Goal: Task Accomplishment & Management: Complete application form

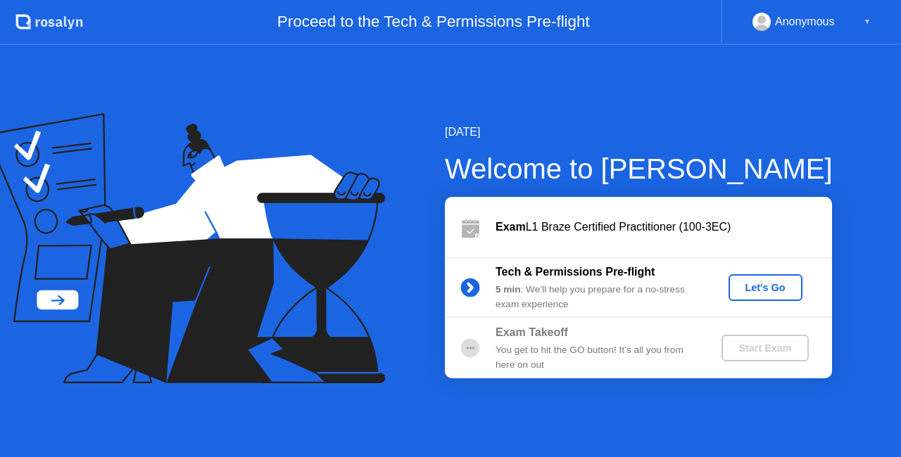
click at [761, 287] on div "Let's Go" at bounding box center [765, 287] width 63 height 11
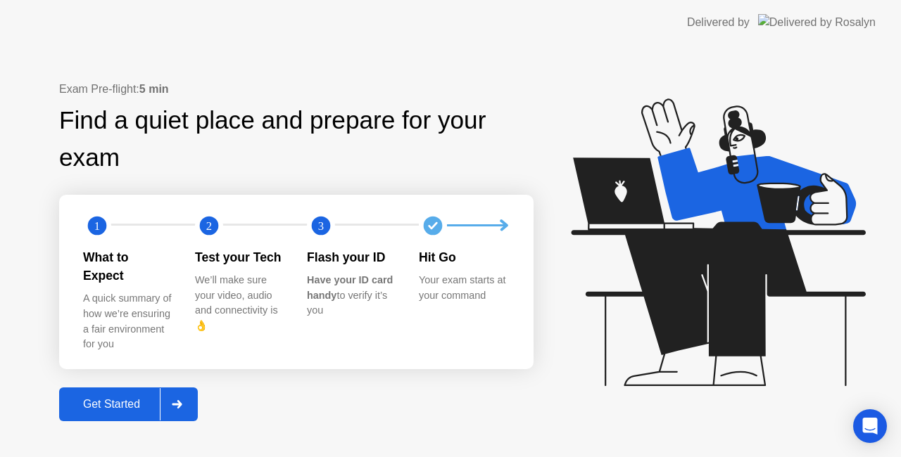
click at [109, 398] on div "Get Started" at bounding box center [111, 404] width 96 height 13
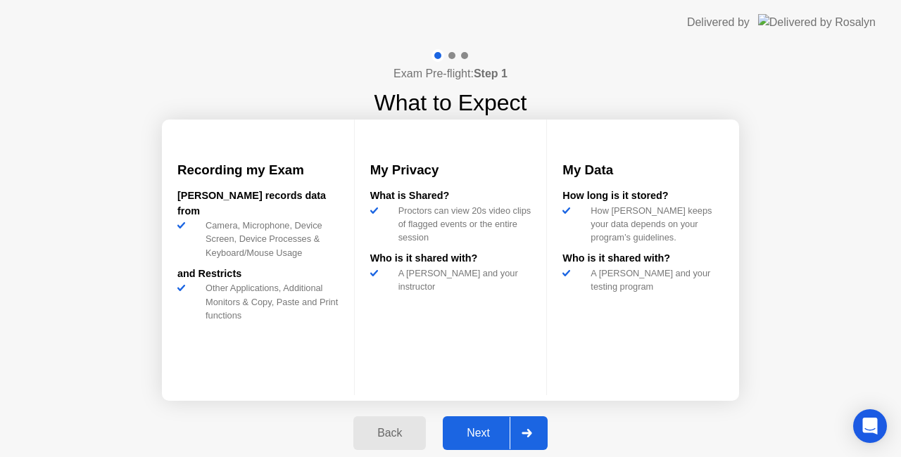
click at [482, 424] on button "Next" at bounding box center [495, 434] width 105 height 34
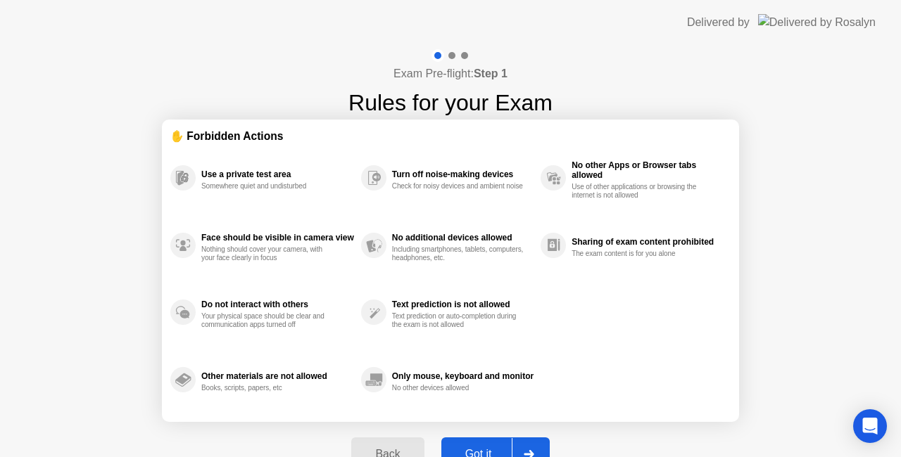
click at [483, 448] on div "Got it" at bounding box center [478, 454] width 66 height 13
select select "**********"
select select "*******"
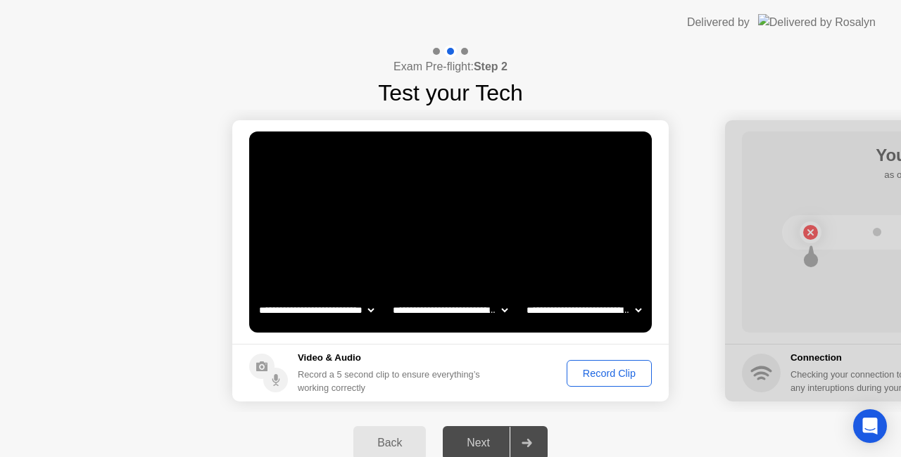
click at [481, 440] on div "Next" at bounding box center [478, 443] width 63 height 13
click at [481, 437] on div "Next" at bounding box center [478, 443] width 63 height 13
click at [486, 441] on div "Next" at bounding box center [478, 443] width 63 height 13
click at [604, 371] on div "Record Clip" at bounding box center [608, 373] width 75 height 11
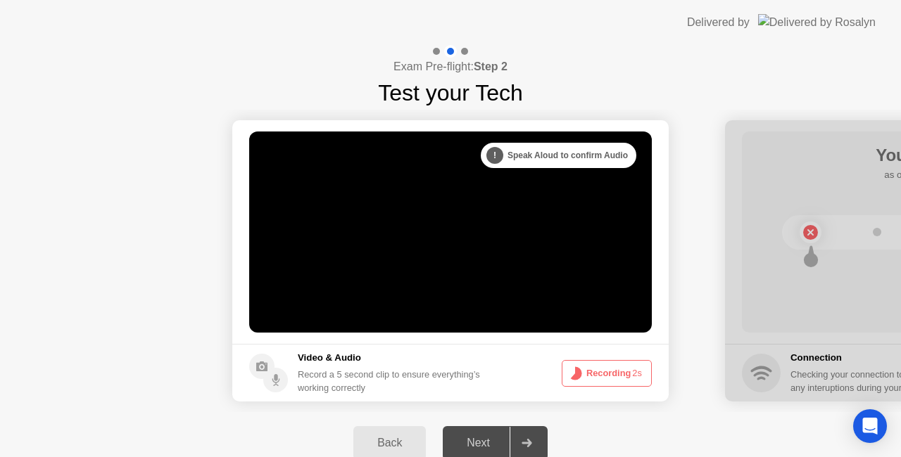
click at [528, 442] on icon at bounding box center [526, 443] width 11 height 8
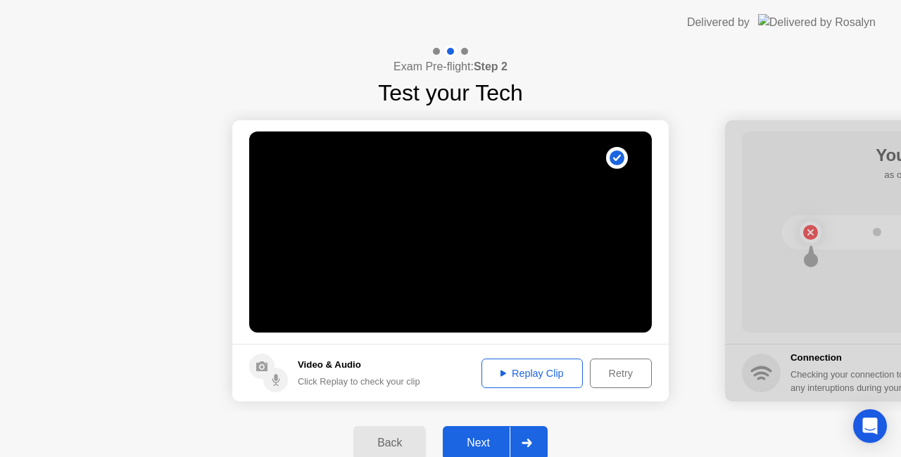
click at [538, 376] on div "Replay Clip" at bounding box center [531, 373] width 91 height 11
click at [527, 444] on icon at bounding box center [526, 443] width 10 height 8
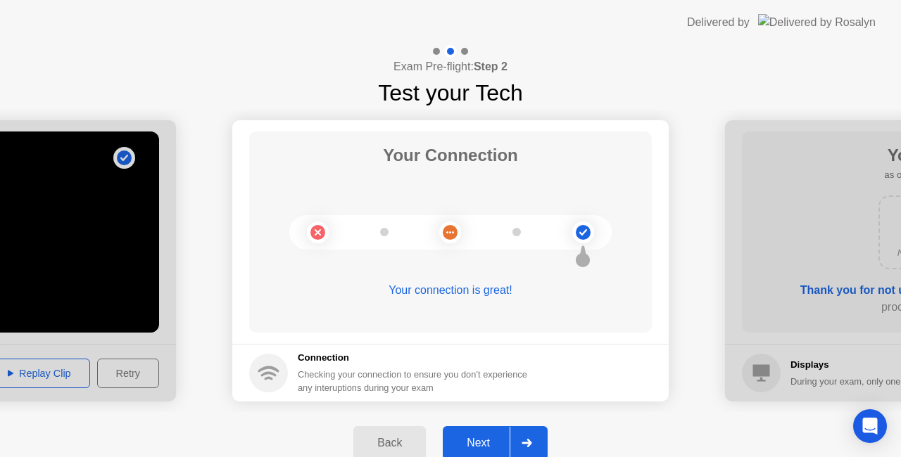
click at [479, 438] on div "Next" at bounding box center [478, 443] width 63 height 13
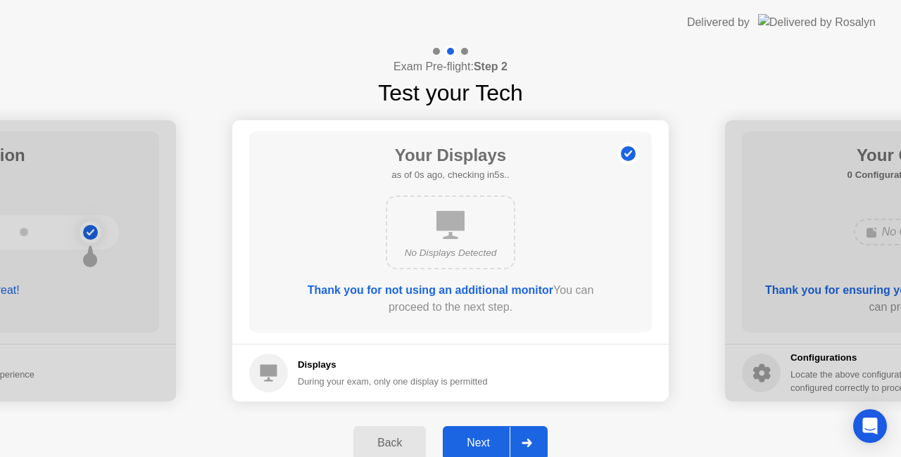
click at [445, 229] on icon at bounding box center [450, 225] width 28 height 28
click at [474, 443] on div "Next" at bounding box center [478, 443] width 63 height 13
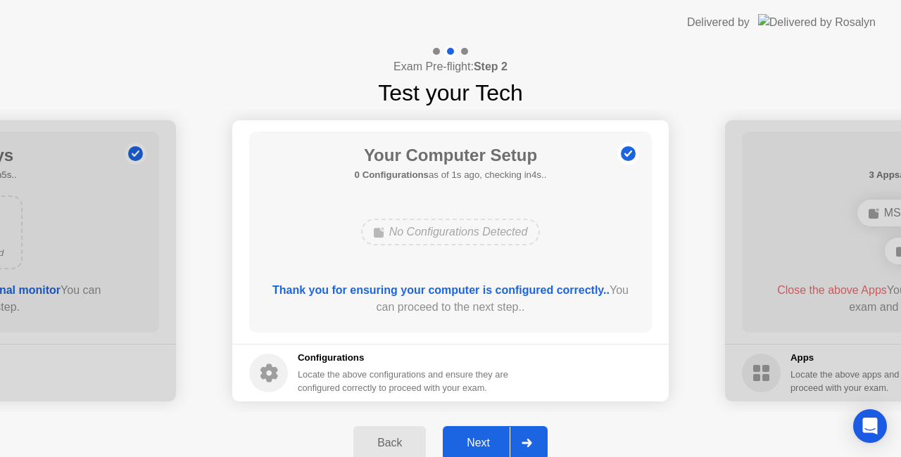
click at [474, 443] on div "Next" at bounding box center [478, 443] width 63 height 13
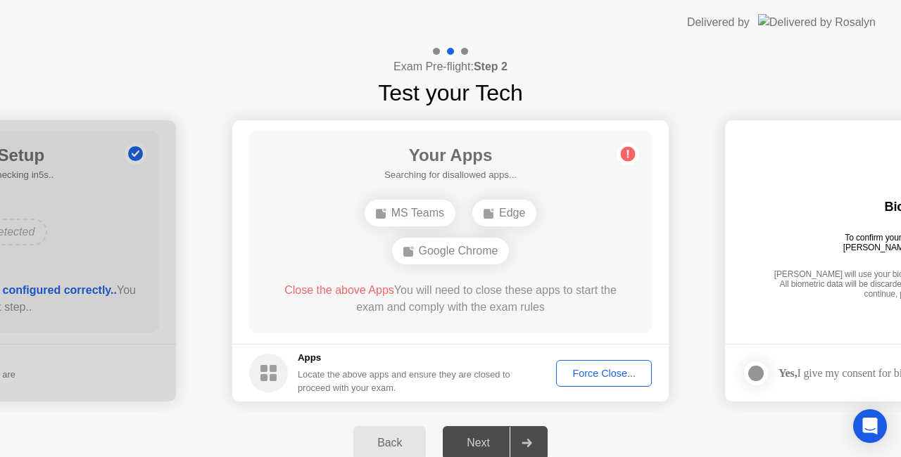
click at [593, 375] on div "Force Close..." at bounding box center [604, 373] width 86 height 11
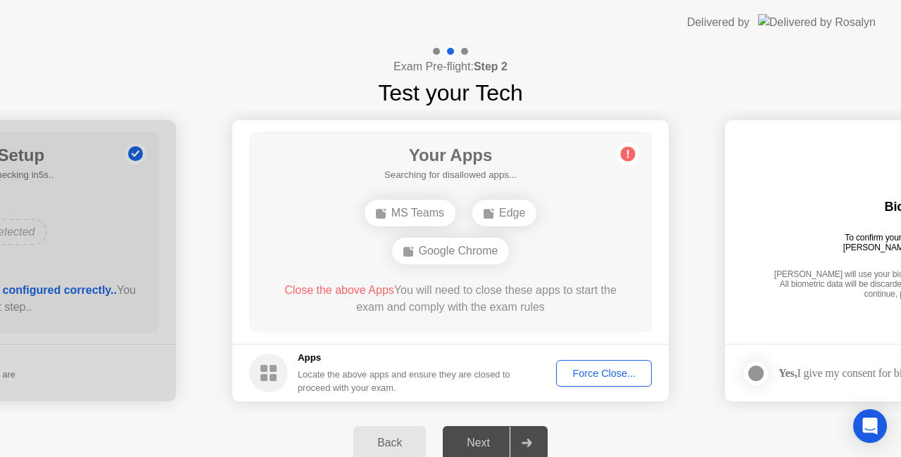
click at [503, 315] on div "Close the above Apps You will need to close these apps to start the exam and co…" at bounding box center [451, 299] width 362 height 34
click at [590, 373] on div "Force Close..." at bounding box center [604, 373] width 86 height 11
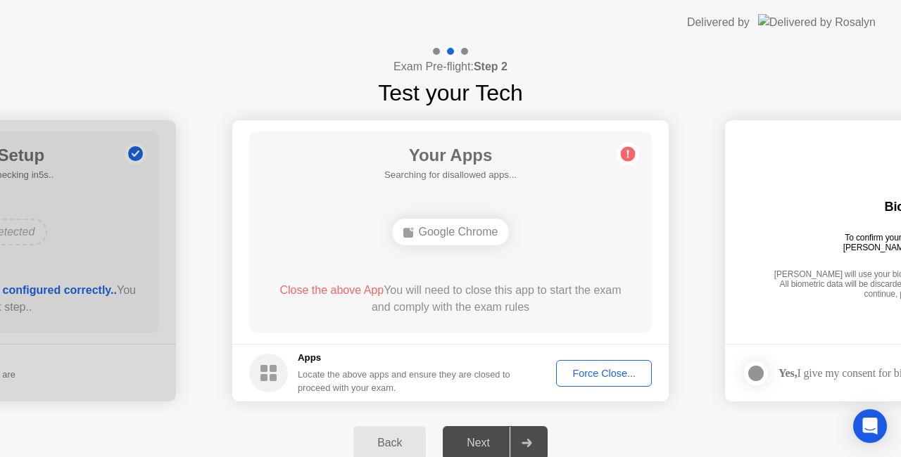
click at [601, 372] on div "Force Close..." at bounding box center [604, 373] width 86 height 11
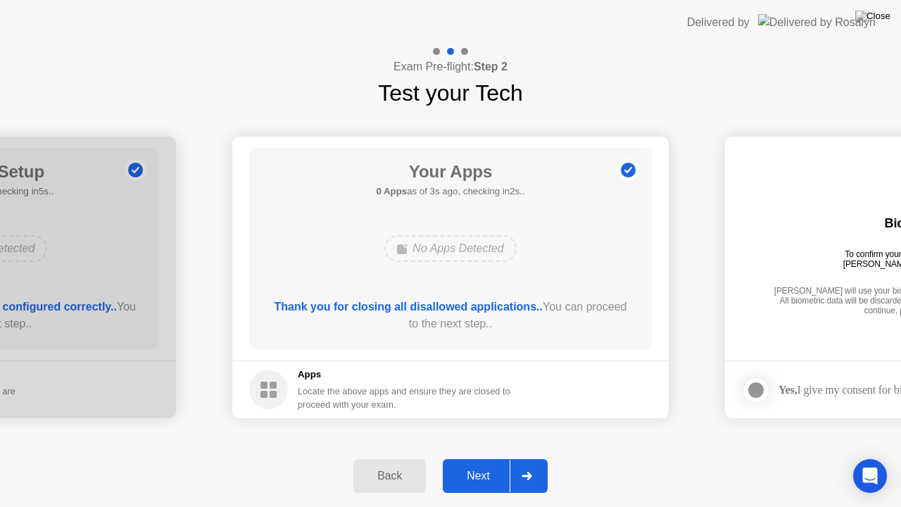
click at [480, 457] on div "Next" at bounding box center [478, 475] width 63 height 13
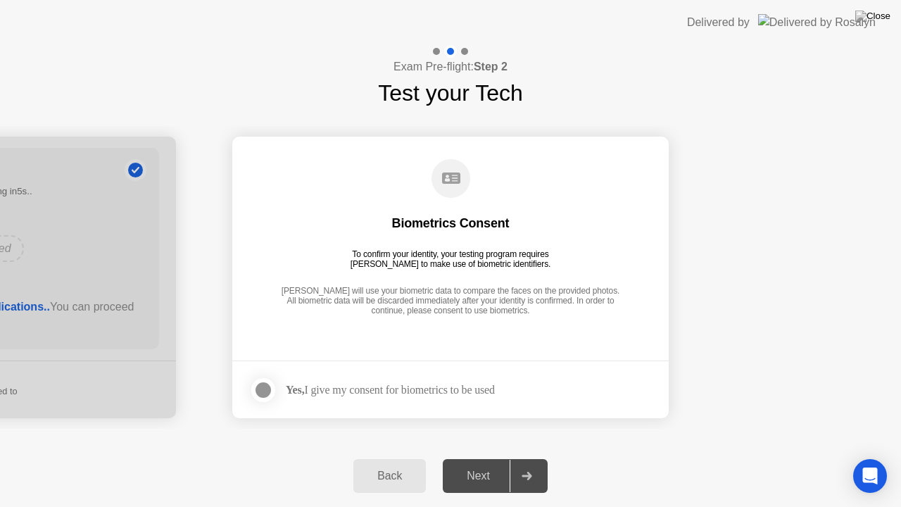
click at [480, 457] on div "Next" at bounding box center [478, 475] width 63 height 13
click at [528, 457] on icon at bounding box center [526, 475] width 10 height 8
click at [265, 390] on div at bounding box center [263, 389] width 17 height 17
click at [483, 457] on div "Next" at bounding box center [478, 475] width 63 height 13
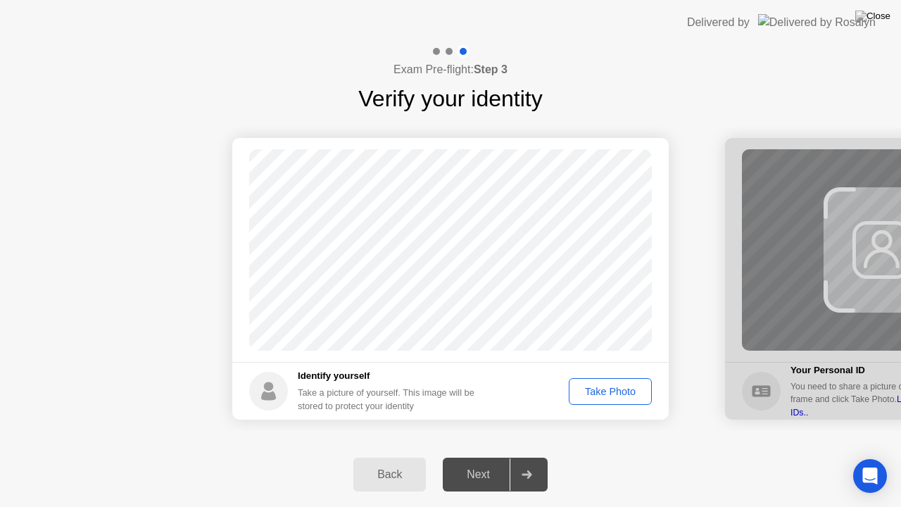
click at [608, 391] on div "Take Photo" at bounding box center [610, 391] width 73 height 11
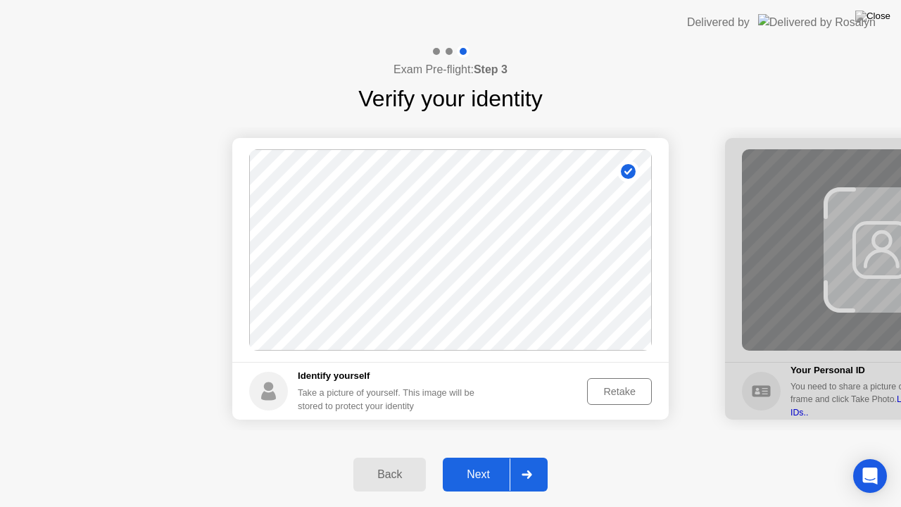
click at [476, 457] on div "Next" at bounding box center [478, 474] width 63 height 13
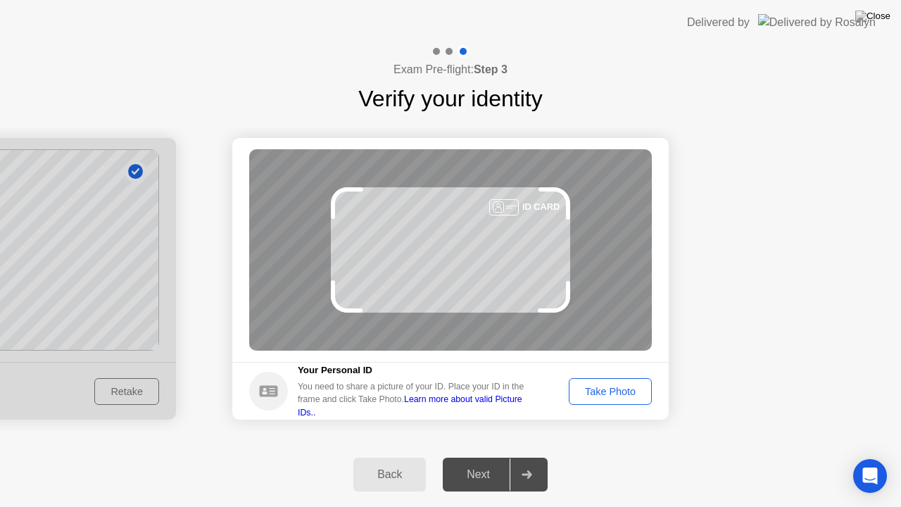
click at [609, 391] on div "Take Photo" at bounding box center [610, 391] width 73 height 11
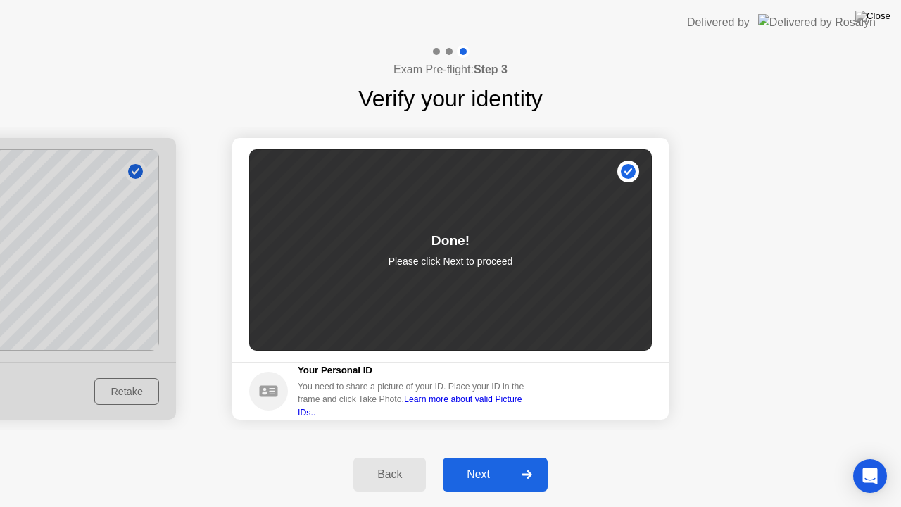
click at [477, 457] on div "Next" at bounding box center [478, 474] width 63 height 13
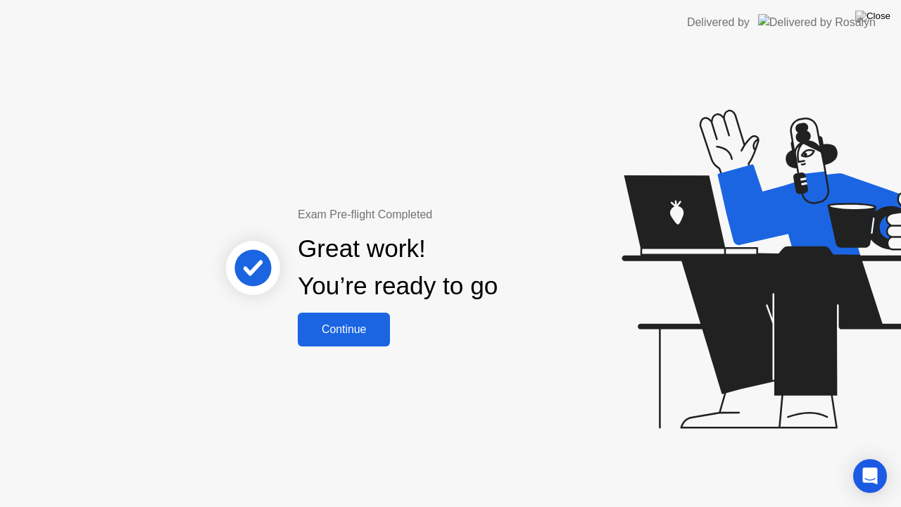
click at [338, 323] on div "Continue" at bounding box center [344, 329] width 84 height 13
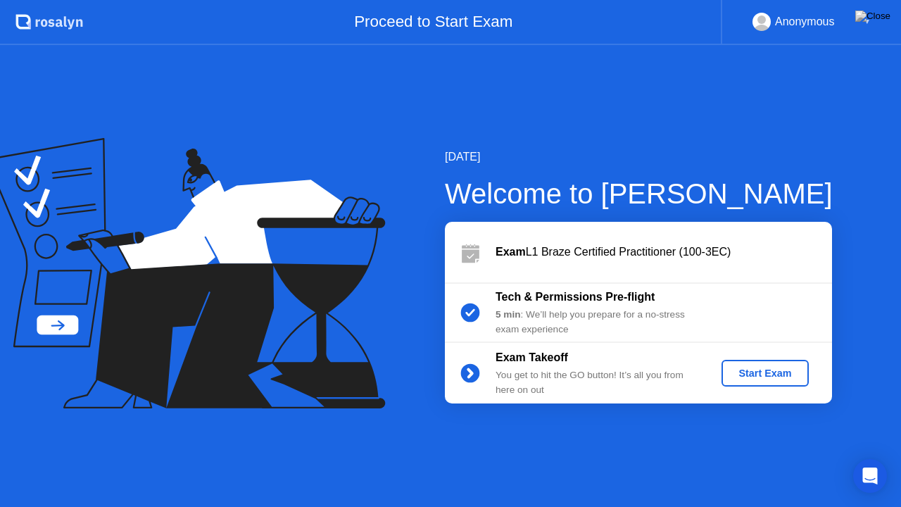
click at [766, 372] on div "Start Exam" at bounding box center [764, 372] width 75 height 11
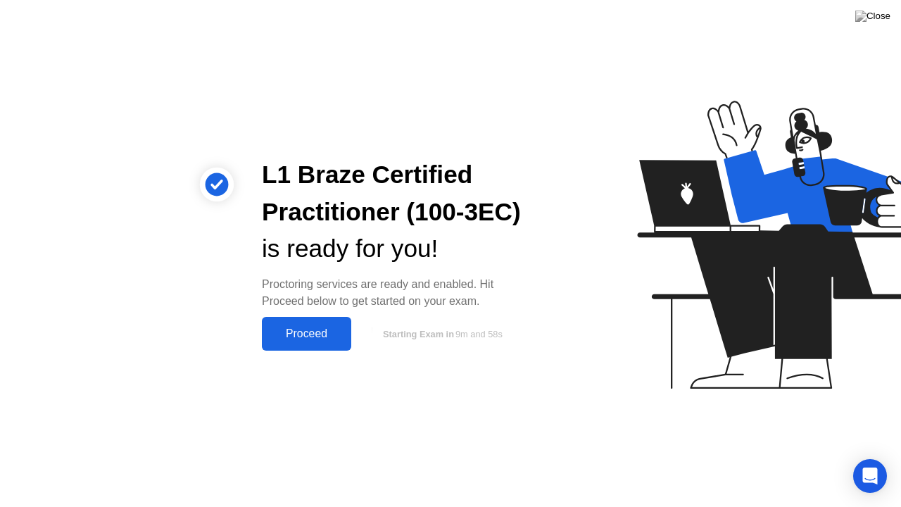
click at [310, 331] on div "Proceed" at bounding box center [306, 333] width 81 height 13
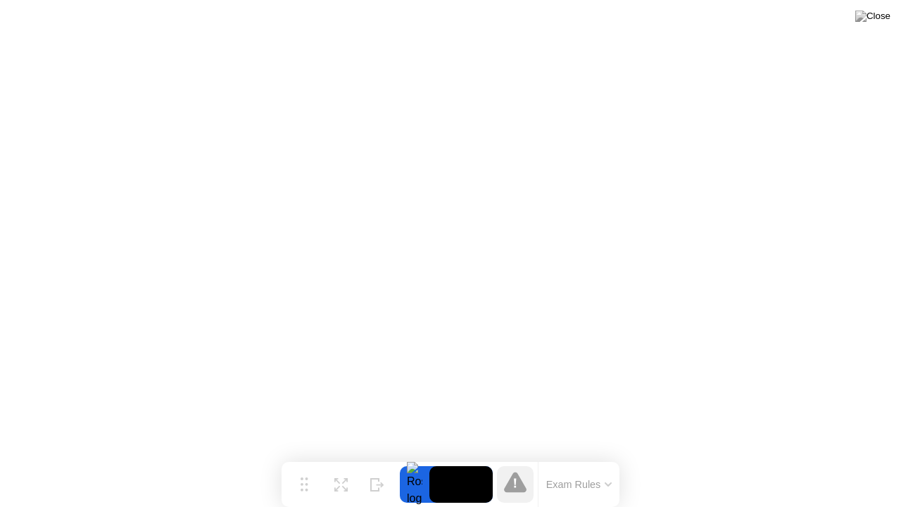
click at [412, 457] on div at bounding box center [415, 484] width 30 height 37
click at [375, 457] on icon at bounding box center [375, 479] width 8 height 12
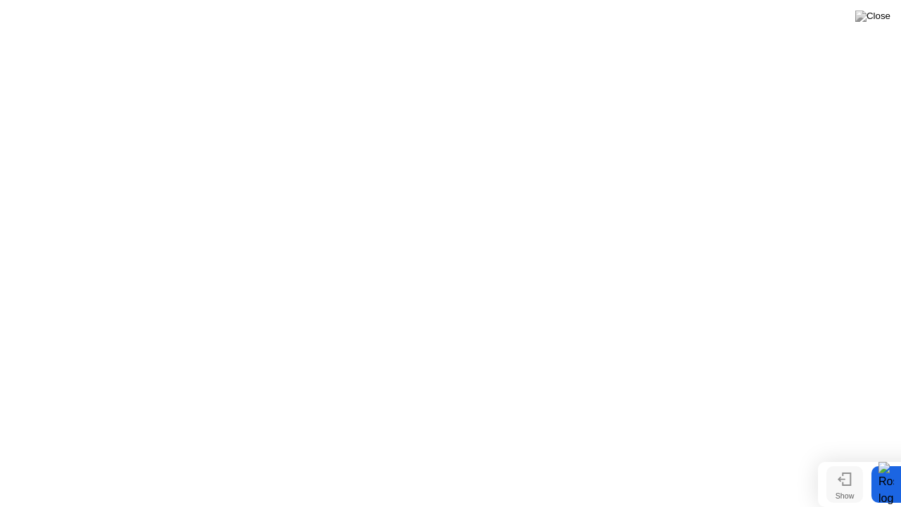
click at [835, 457] on button "Show" at bounding box center [844, 484] width 37 height 37
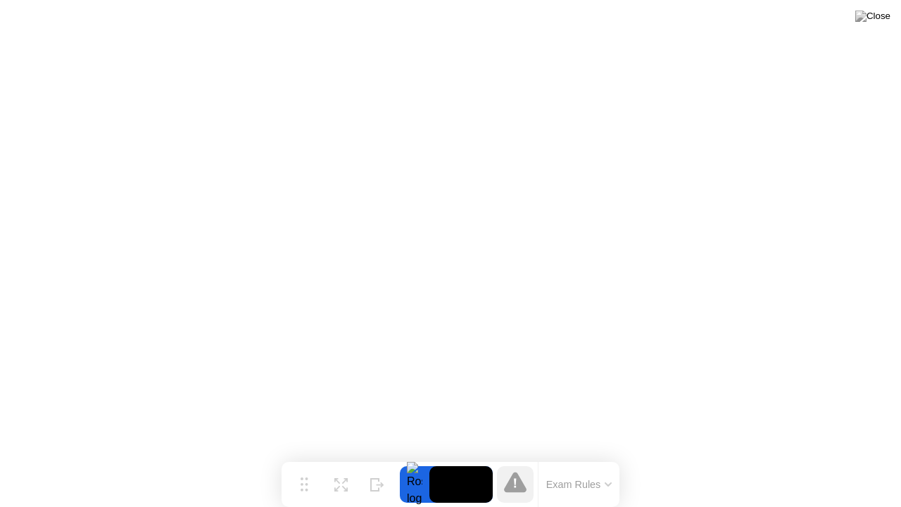
click at [413, 457] on div at bounding box center [415, 484] width 30 height 37
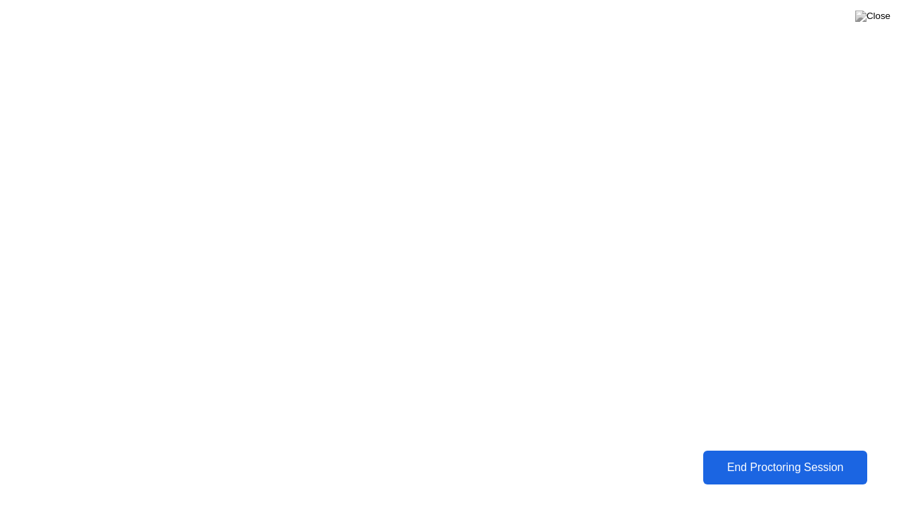
click at [882, 25] on button at bounding box center [872, 16] width 42 height 18
